Goal: Task Accomplishment & Management: Manage account settings

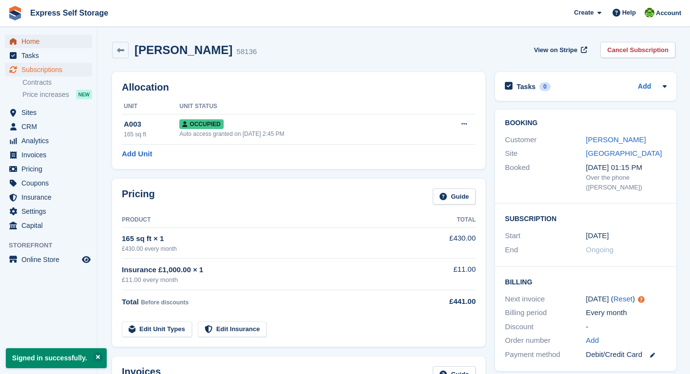
click at [62, 46] on span "Home" at bounding box center [50, 42] width 59 height 14
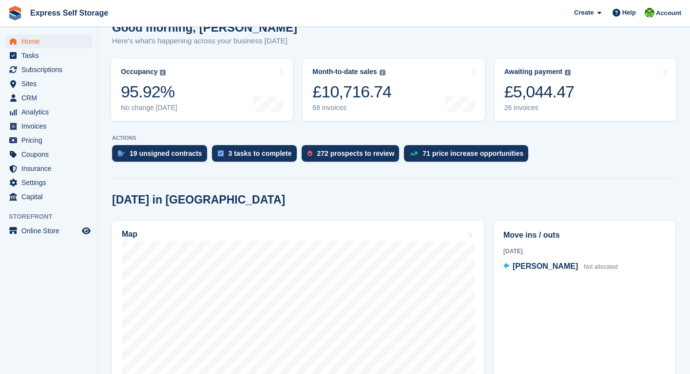
scroll to position [97, 0]
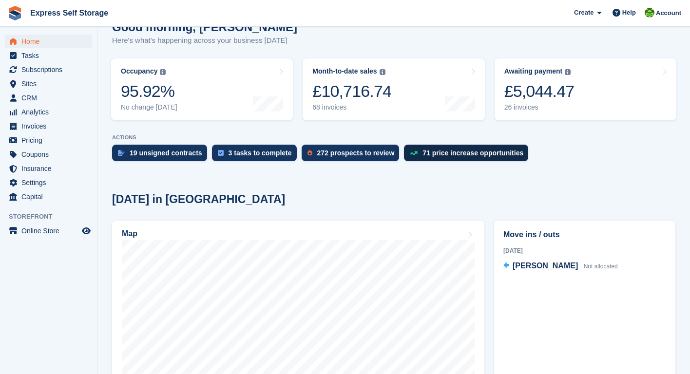
click at [442, 154] on div "71 price increase opportunities" at bounding box center [473, 153] width 101 height 8
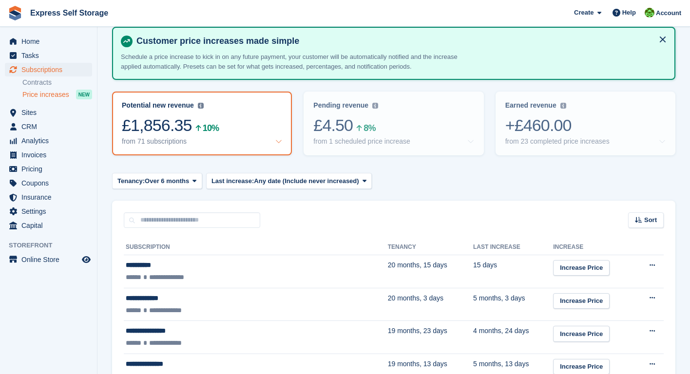
scroll to position [68, 0]
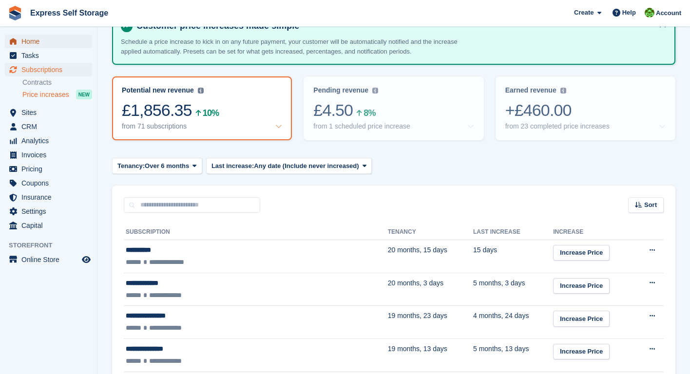
click at [40, 35] on span "Home" at bounding box center [50, 42] width 59 height 14
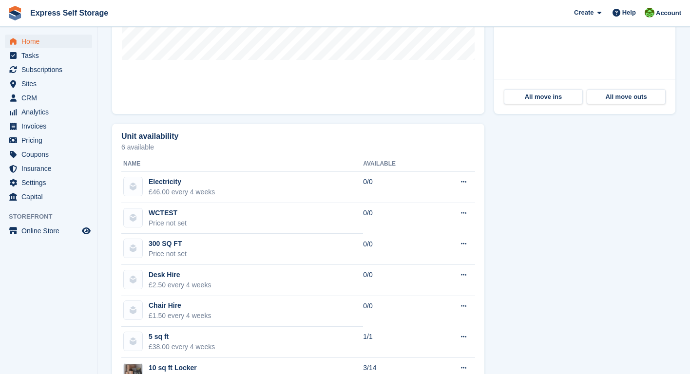
scroll to position [216, 0]
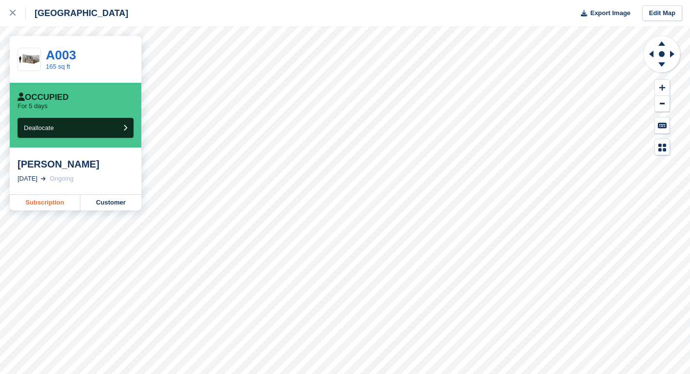
click at [65, 195] on link "Subscription" at bounding box center [45, 203] width 71 height 16
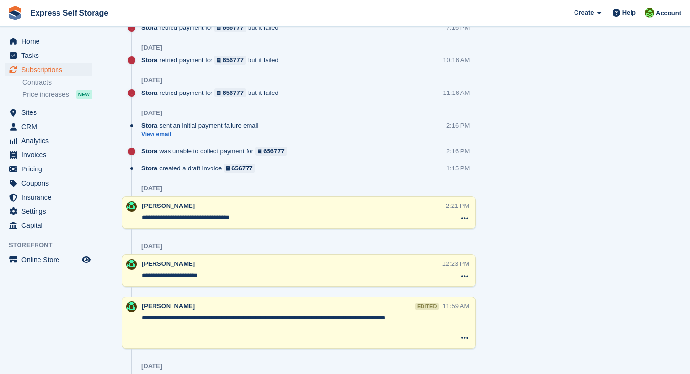
scroll to position [1066, 0]
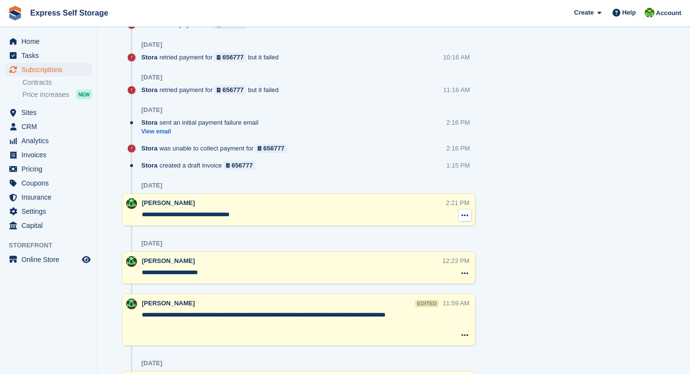
click at [467, 216] on icon at bounding box center [465, 216] width 7 height 8
click at [517, 215] on div "Tasks 0 Add No tasks related to Subscription #58136 Booking Customer [PERSON_NA…" at bounding box center [586, 216] width 191 height 2430
